Goal: Use online tool/utility: Utilize a website feature to perform a specific function

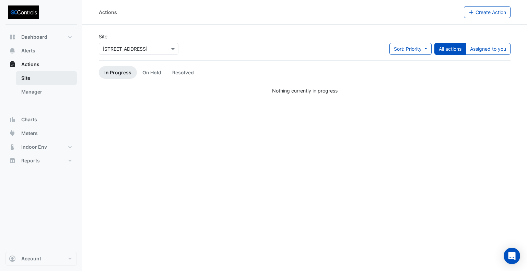
click at [32, 78] on link "Site" at bounding box center [46, 78] width 61 height 14
click at [33, 93] on link "Manager" at bounding box center [46, 92] width 61 height 14
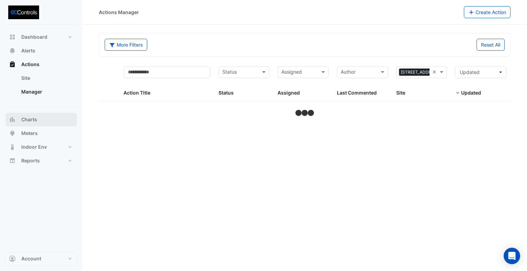
click at [34, 120] on span "Charts" at bounding box center [29, 119] width 16 height 7
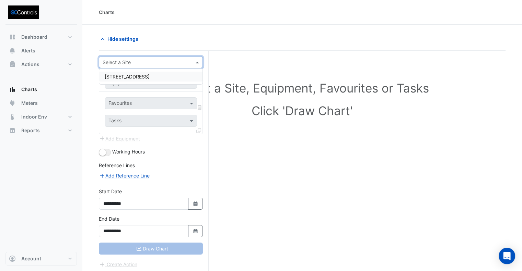
click at [165, 61] on input "text" at bounding box center [144, 62] width 83 height 7
click at [116, 78] on span "[STREET_ADDRESS]" at bounding box center [127, 77] width 45 height 6
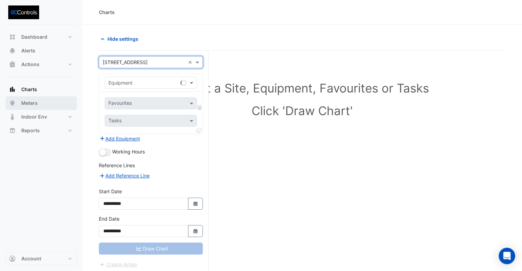
click at [31, 103] on span "Meters" at bounding box center [29, 103] width 16 height 7
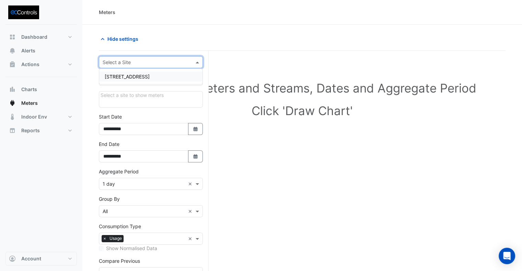
click at [147, 66] on div "Select a Site" at bounding box center [151, 62] width 104 height 12
click at [131, 79] on span "[STREET_ADDRESS]" at bounding box center [127, 77] width 45 height 6
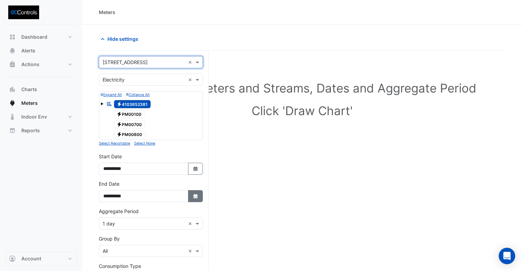
click at [190, 194] on button "Select Date" at bounding box center [195, 196] width 15 height 12
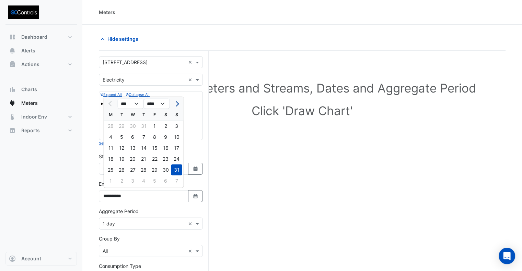
click at [179, 104] on button "Next month" at bounding box center [177, 103] width 8 height 11
select select "*"
click at [172, 146] on div "21" at bounding box center [176, 148] width 11 height 11
type input "**********"
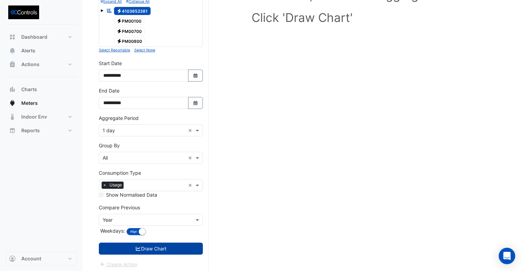
click at [161, 251] on button "Draw Chart" at bounding box center [151, 249] width 104 height 12
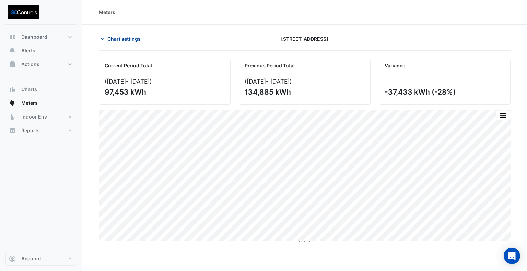
click at [125, 40] on span "Chart settings" at bounding box center [123, 38] width 33 height 7
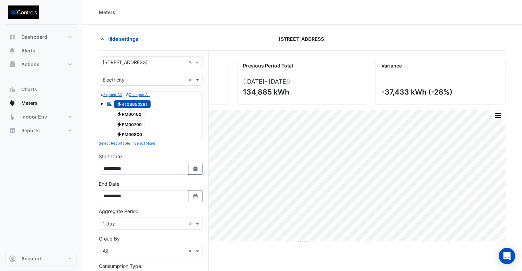
click at [203, 198] on div "**********" at bounding box center [151, 193] width 112 height 27
click at [198, 194] on icon "Select Date" at bounding box center [195, 196] width 6 height 5
select select "*"
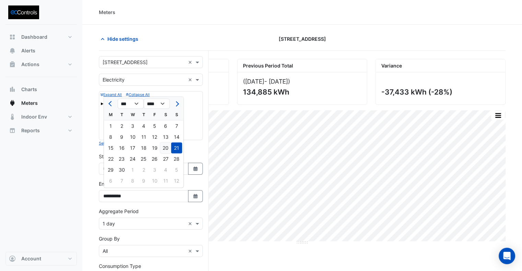
click at [166, 148] on div "20" at bounding box center [165, 148] width 11 height 11
type input "**********"
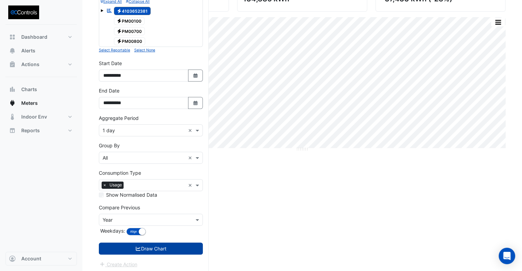
click at [166, 245] on button "Draw Chart" at bounding box center [151, 249] width 104 height 12
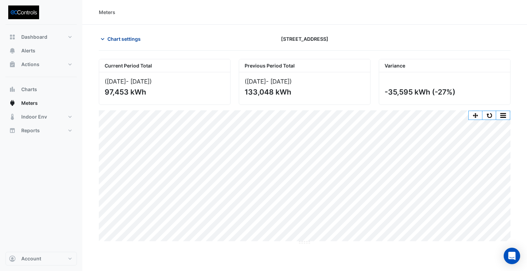
click at [128, 42] on span "Chart settings" at bounding box center [123, 38] width 33 height 7
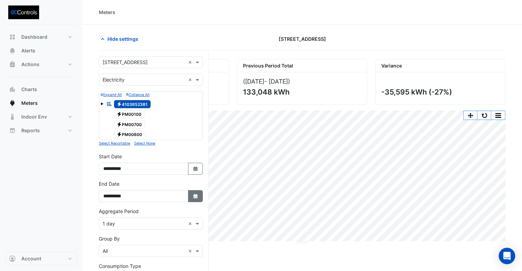
click at [193, 194] on icon "Select Date" at bounding box center [195, 196] width 6 height 5
select select "*"
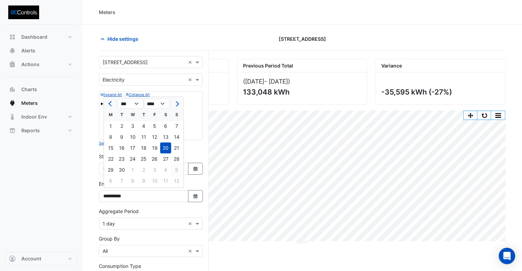
click at [176, 169] on div "5" at bounding box center [176, 170] width 11 height 11
type input "**********"
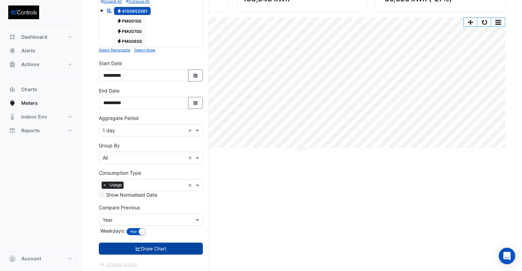
click at [165, 244] on button "Draw Chart" at bounding box center [151, 249] width 104 height 12
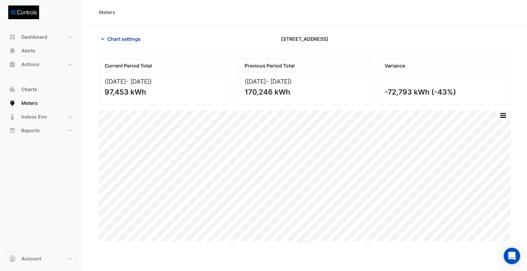
click at [123, 39] on span "Chart settings" at bounding box center [123, 38] width 33 height 7
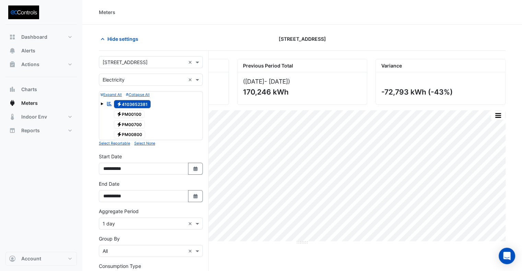
scroll to position [34, 0]
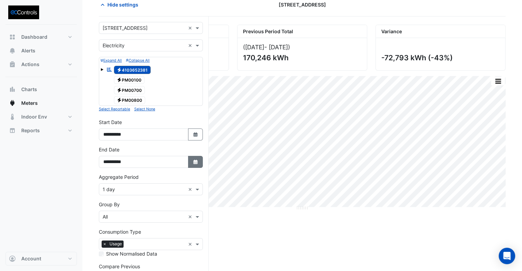
click at [193, 156] on button "Select Date" at bounding box center [195, 162] width 15 height 12
select select "**"
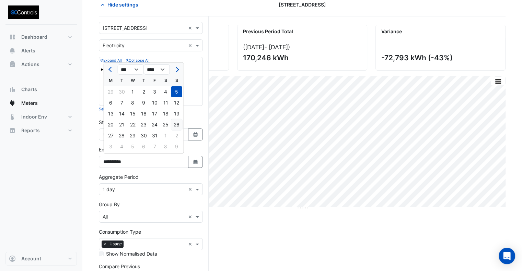
click at [178, 123] on div "26" at bounding box center [176, 124] width 11 height 11
type input "**********"
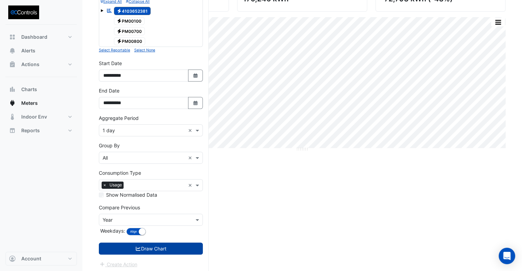
click at [180, 248] on button "Draw Chart" at bounding box center [151, 249] width 104 height 12
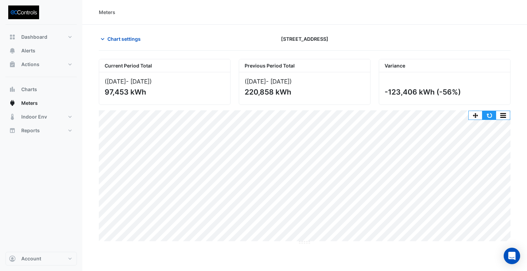
click at [488, 111] on button "button" at bounding box center [489, 115] width 14 height 9
click at [127, 37] on span "Chart settings" at bounding box center [123, 38] width 33 height 7
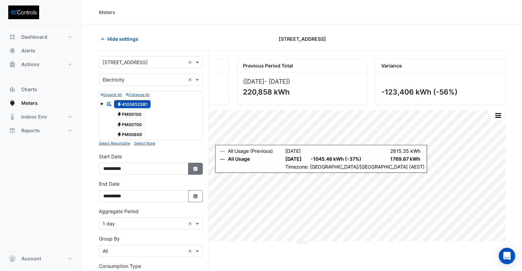
click at [197, 167] on icon "Select Date" at bounding box center [195, 169] width 6 height 5
select select "*"
select select "****"
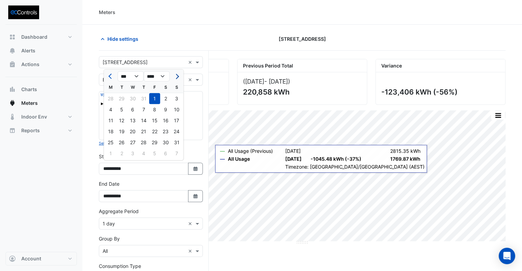
click at [173, 73] on button "Next month" at bounding box center [177, 76] width 8 height 11
select select "*"
click at [109, 98] on div "1" at bounding box center [110, 98] width 11 height 11
type input "**********"
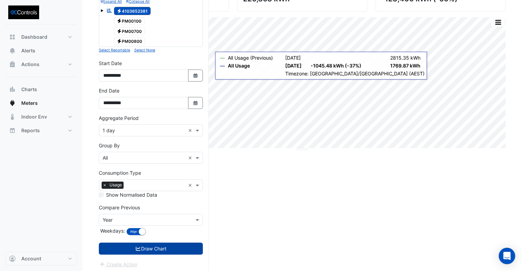
click at [162, 246] on button "Draw Chart" at bounding box center [151, 249] width 104 height 12
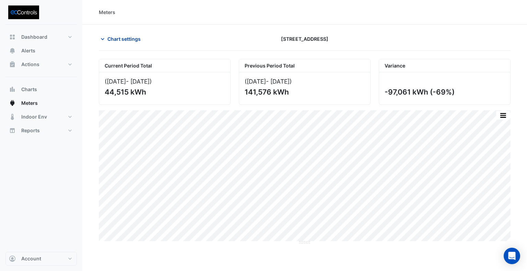
click at [127, 41] on span "Chart settings" at bounding box center [123, 38] width 33 height 7
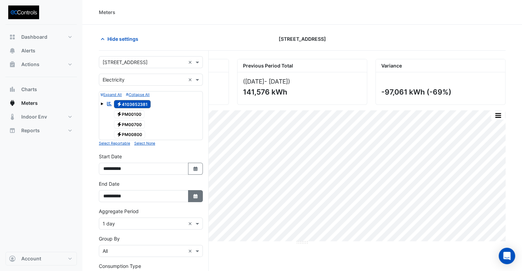
click at [191, 196] on button "Select Date" at bounding box center [195, 196] width 15 height 12
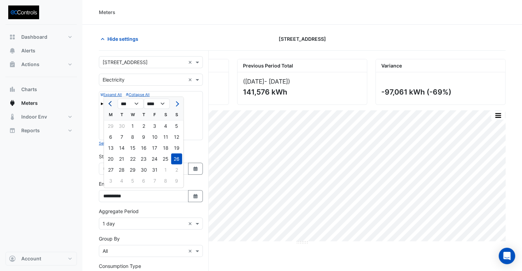
click at [109, 103] on span "Previous month" at bounding box center [110, 103] width 5 height 5
select select "*"
click at [165, 149] on div "20" at bounding box center [165, 148] width 11 height 11
type input "**********"
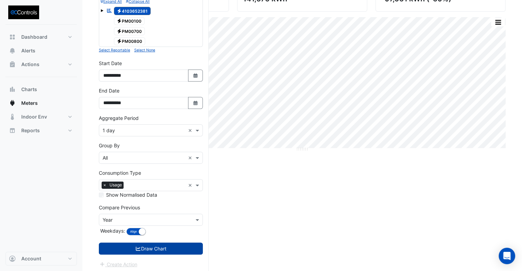
click at [167, 244] on button "Draw Chart" at bounding box center [151, 249] width 104 height 12
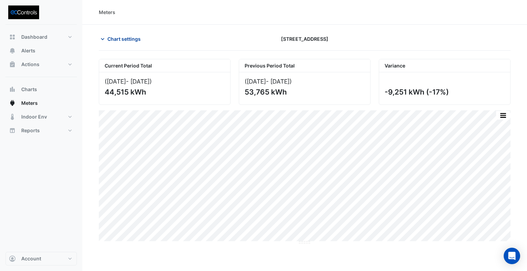
click at [120, 39] on span "Chart settings" at bounding box center [123, 38] width 33 height 7
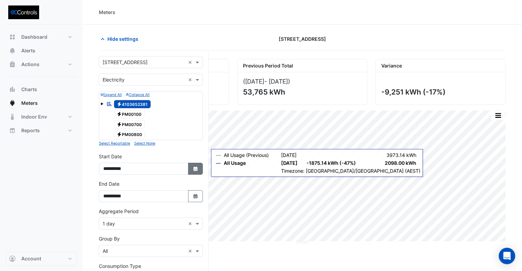
click at [193, 169] on icon "Select Date" at bounding box center [195, 169] width 6 height 5
select select "*"
select select "****"
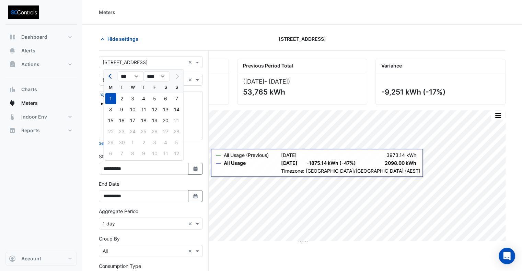
click at [108, 75] on button "Previous month" at bounding box center [111, 76] width 8 height 11
select select "*"
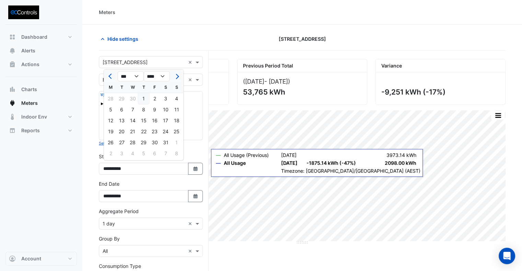
click at [143, 97] on div "1" at bounding box center [143, 98] width 11 height 11
type input "**********"
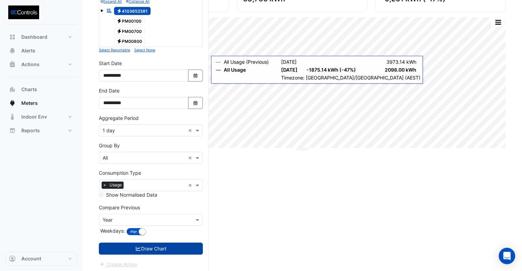
click at [172, 245] on button "Draw Chart" at bounding box center [151, 249] width 104 height 12
